Goal: Find specific page/section: Find specific page/section

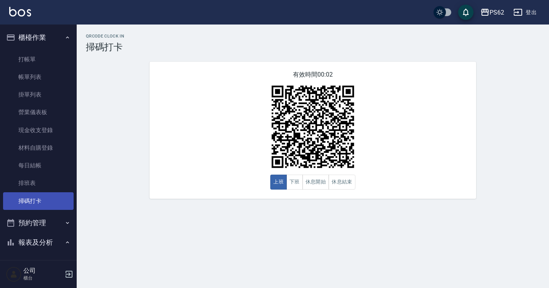
click at [50, 200] on link "掃碼打卡" at bounding box center [38, 202] width 71 height 18
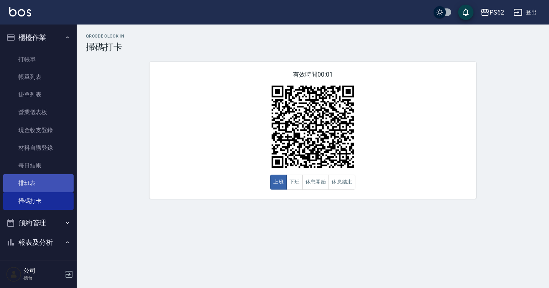
click at [48, 187] on link "排班表" at bounding box center [38, 183] width 71 height 18
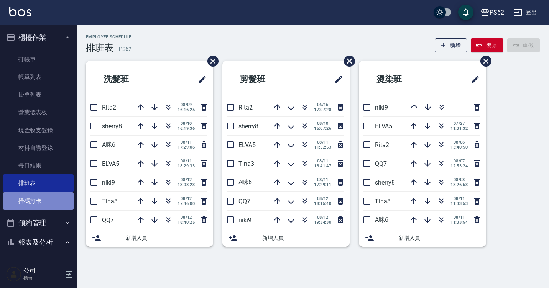
click at [49, 199] on link "掃碼打卡" at bounding box center [38, 202] width 71 height 18
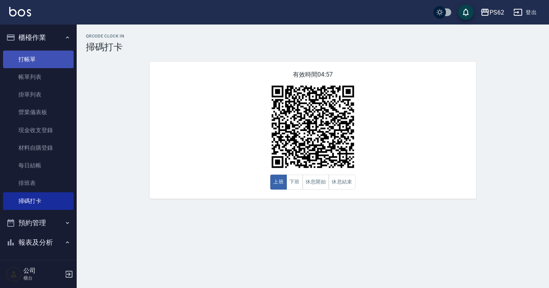
click at [35, 60] on link "打帳單" at bounding box center [38, 60] width 71 height 18
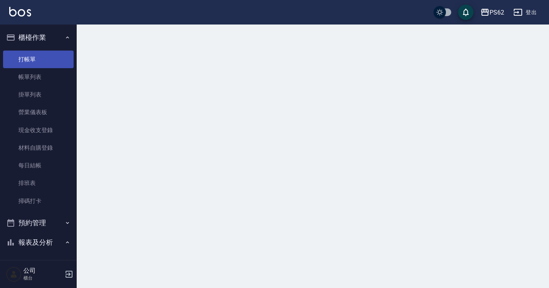
click at [35, 67] on link "打帳單" at bounding box center [38, 60] width 71 height 18
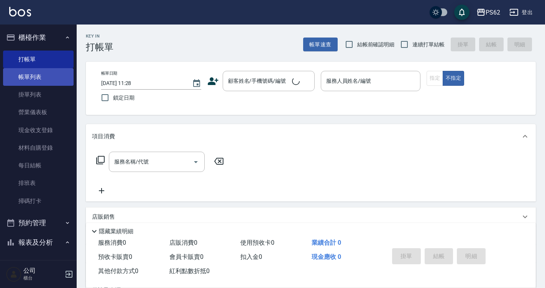
click at [38, 77] on link "帳單列表" at bounding box center [38, 77] width 71 height 18
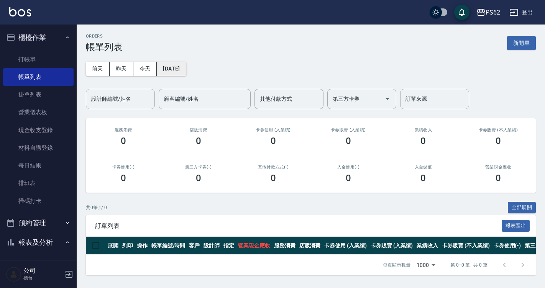
click at [168, 67] on button "[DATE]" at bounding box center [171, 69] width 29 height 14
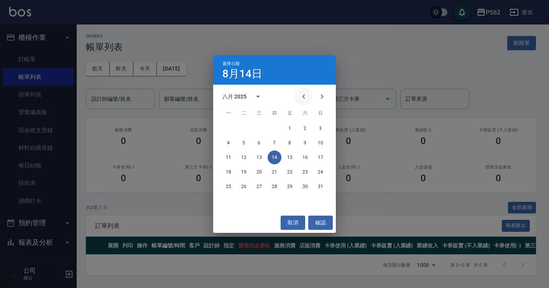
click at [308, 97] on button "Previous month" at bounding box center [304, 96] width 18 height 18
click at [304, 143] on button "12" at bounding box center [305, 143] width 14 height 14
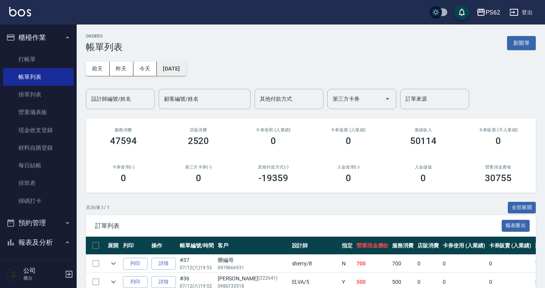
click at [165, 72] on button "[DATE]" at bounding box center [171, 69] width 29 height 14
click at [180, 70] on button "[DATE]" at bounding box center [171, 69] width 29 height 14
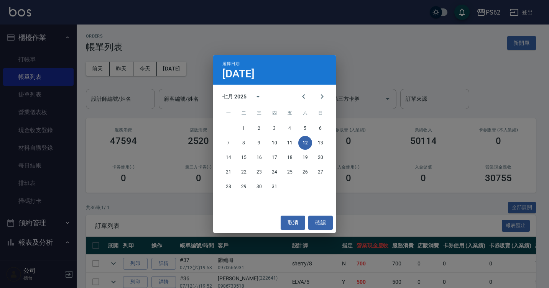
click at [34, 104] on div "選擇日期 [DATE] 七月 2025 一 二 三 四 五 六 日 1 2 3 4 5 6 7 8 9 10 11 12 13 14 15 16 17 18 …" at bounding box center [274, 144] width 549 height 288
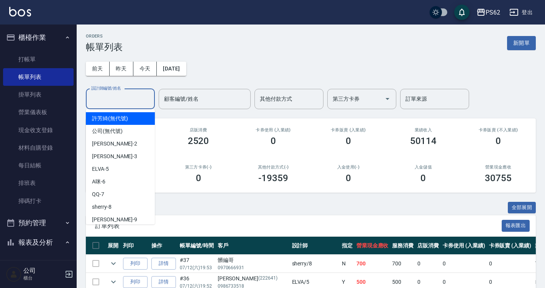
click at [115, 98] on input "設計師編號/姓名" at bounding box center [120, 98] width 62 height 13
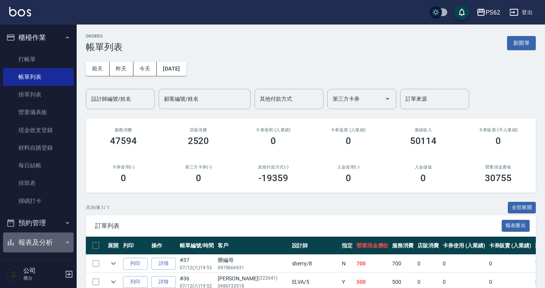
click at [39, 243] on button "報表及分析" at bounding box center [38, 243] width 71 height 20
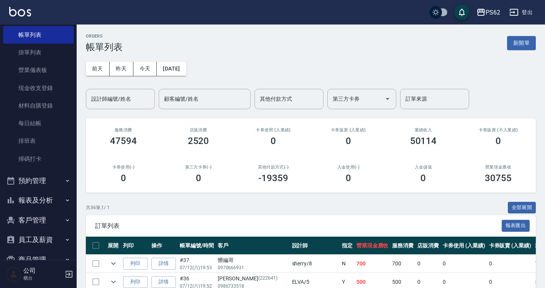
scroll to position [81, 0]
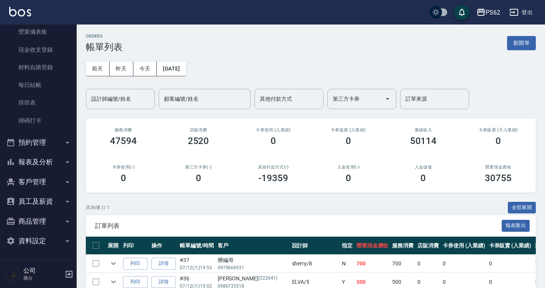
click at [31, 162] on button "報表及分析" at bounding box center [38, 162] width 71 height 20
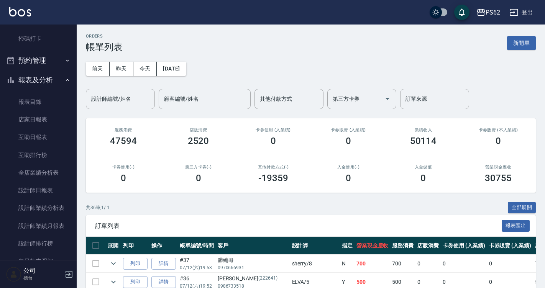
scroll to position [176, 0]
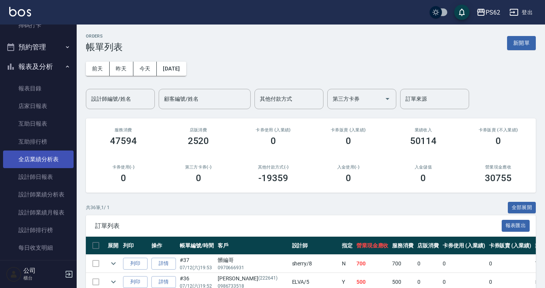
click at [51, 181] on link "設計師日報表" at bounding box center [38, 177] width 71 height 18
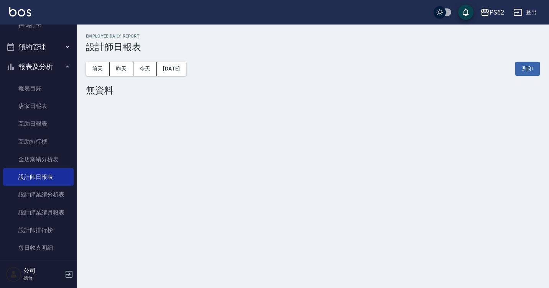
click at [174, 77] on div "[DATE] [DATE] [DATE] [DATE] 列印" at bounding box center [313, 69] width 454 height 33
click at [174, 69] on button "[DATE]" at bounding box center [171, 69] width 29 height 14
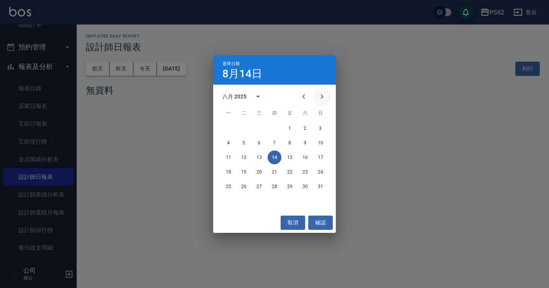
click at [314, 97] on button "Next month" at bounding box center [322, 96] width 18 height 18
click at [308, 97] on icon "Previous month" at bounding box center [303, 96] width 9 height 9
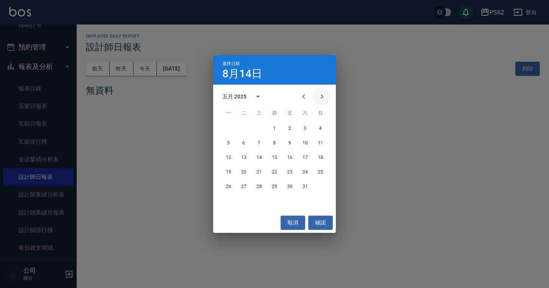
click at [318, 99] on icon "Next month" at bounding box center [322, 96] width 9 height 9
click at [307, 144] on button "12" at bounding box center [305, 143] width 14 height 14
click at [307, 144] on div "PS62 [DATE] 設計師日報表 列印時間： [DATE][PHONE_NUMBER]:29 Employee Daily Report 設計師日報表 […" at bounding box center [274, 144] width 549 height 288
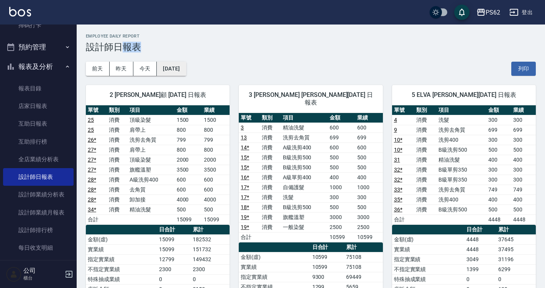
click at [183, 69] on button "[DATE]" at bounding box center [171, 69] width 29 height 14
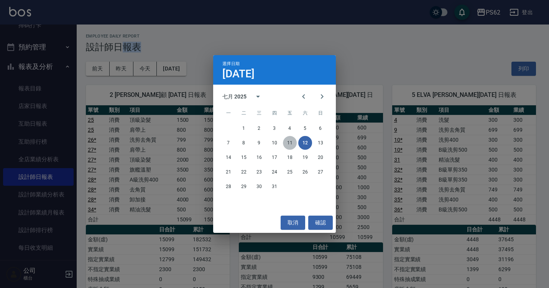
click at [289, 146] on button "11" at bounding box center [290, 143] width 14 height 14
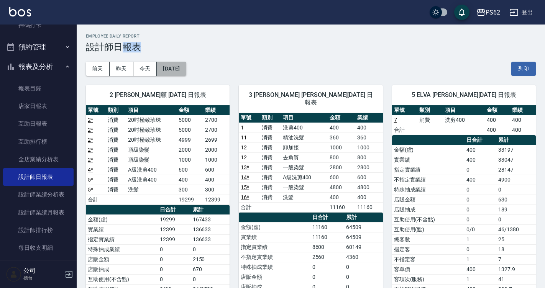
click at [167, 67] on button "[DATE]" at bounding box center [171, 69] width 29 height 14
click at [191, 76] on div "2 [PERSON_NAME]顧 [DATE] 日報表 單號 類別 項目 金額 業績 2 * 消費 20吋極致珍珠 5000 2700 2 * 消費 20吋極…" at bounding box center [153, 229] width 153 height 306
click at [186, 74] on button "[DATE]" at bounding box center [171, 69] width 29 height 14
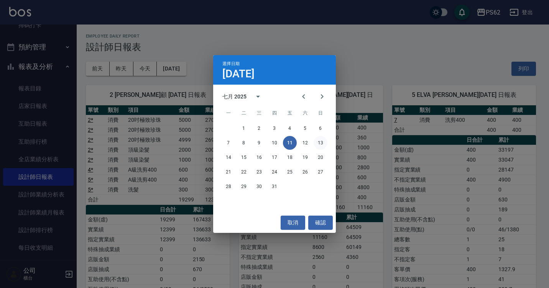
click at [324, 143] on button "13" at bounding box center [321, 143] width 14 height 14
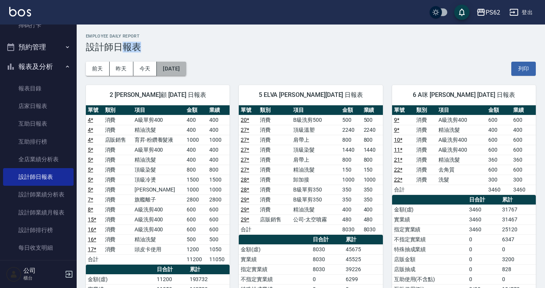
click at [185, 68] on button "[DATE]" at bounding box center [171, 69] width 29 height 14
click at [174, 67] on button "[DATE]" at bounding box center [171, 69] width 29 height 14
click at [165, 71] on button "[DATE]" at bounding box center [171, 69] width 29 height 14
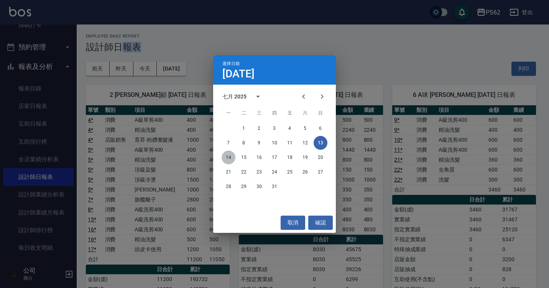
click at [224, 156] on button "14" at bounding box center [229, 158] width 14 height 14
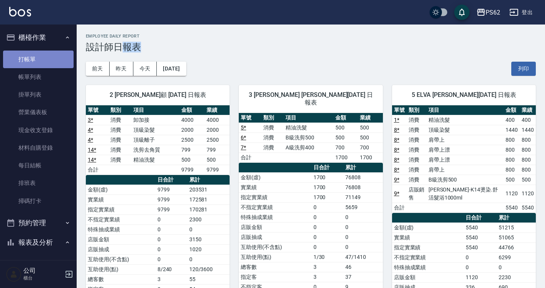
click at [52, 62] on link "打帳單" at bounding box center [38, 60] width 71 height 18
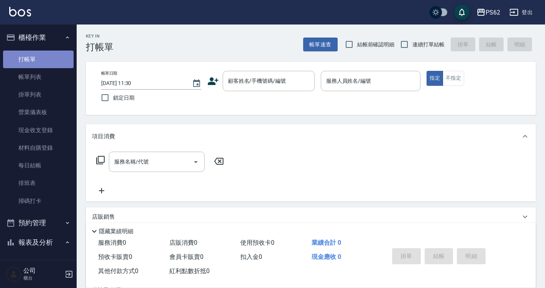
click at [52, 62] on link "打帳單" at bounding box center [38, 60] width 71 height 18
